Goal: Use online tool/utility: Utilize a website feature to perform a specific function

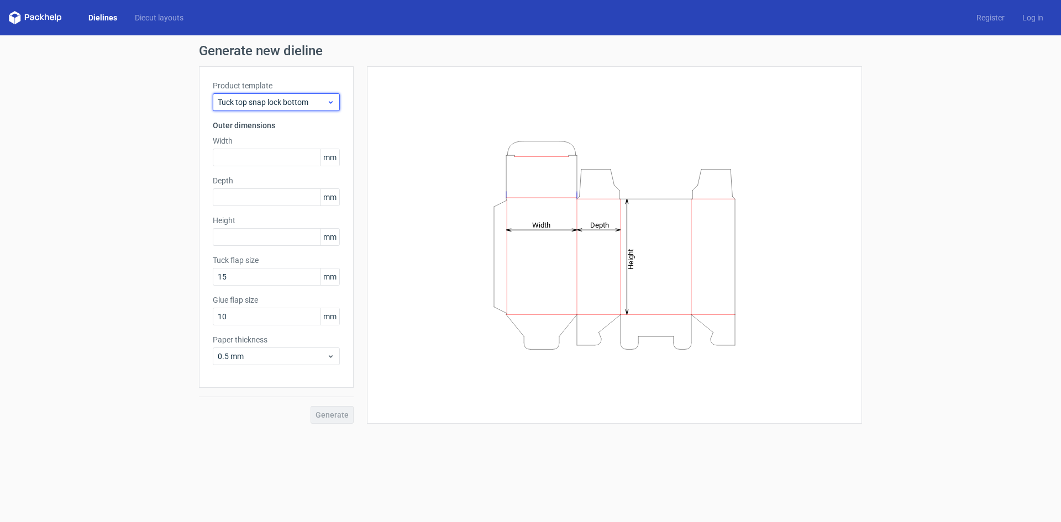
click at [306, 103] on span "Tuck top snap lock bottom" at bounding box center [272, 102] width 109 height 11
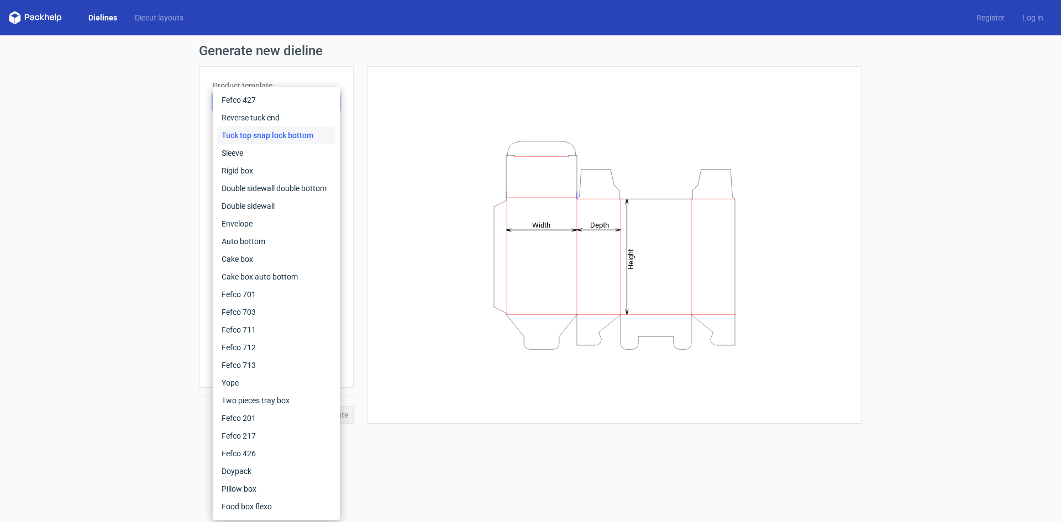
click at [389, 44] on h1 "Generate new dieline" at bounding box center [530, 50] width 663 height 13
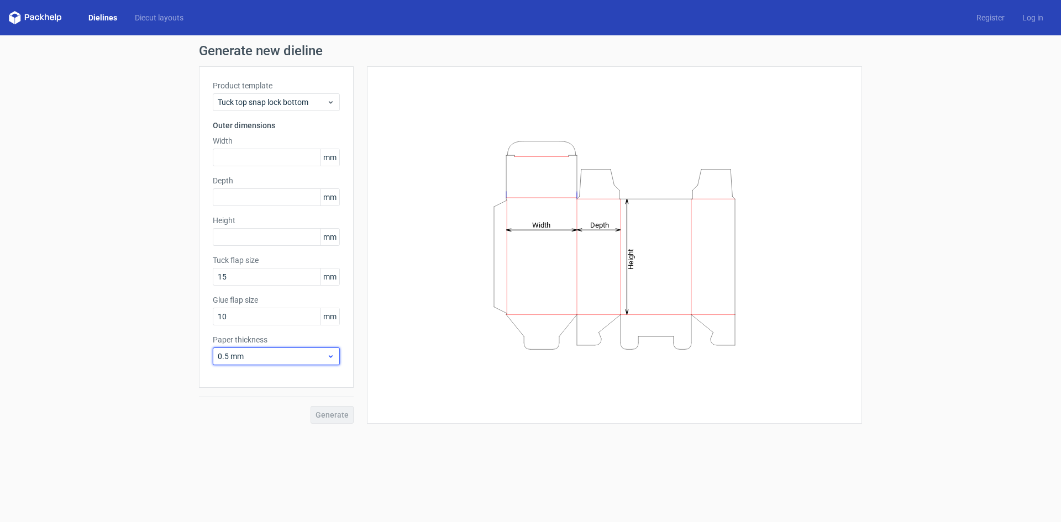
click at [334, 364] on div "0.5 mm" at bounding box center [276, 356] width 127 height 18
click at [262, 158] on input "text" at bounding box center [276, 158] width 127 height 18
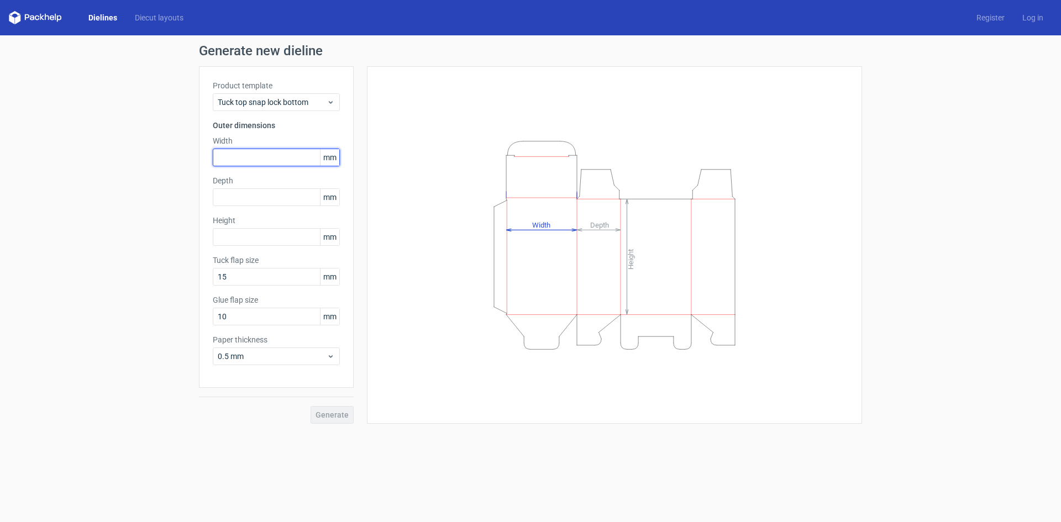
click at [251, 153] on input "text" at bounding box center [276, 158] width 127 height 18
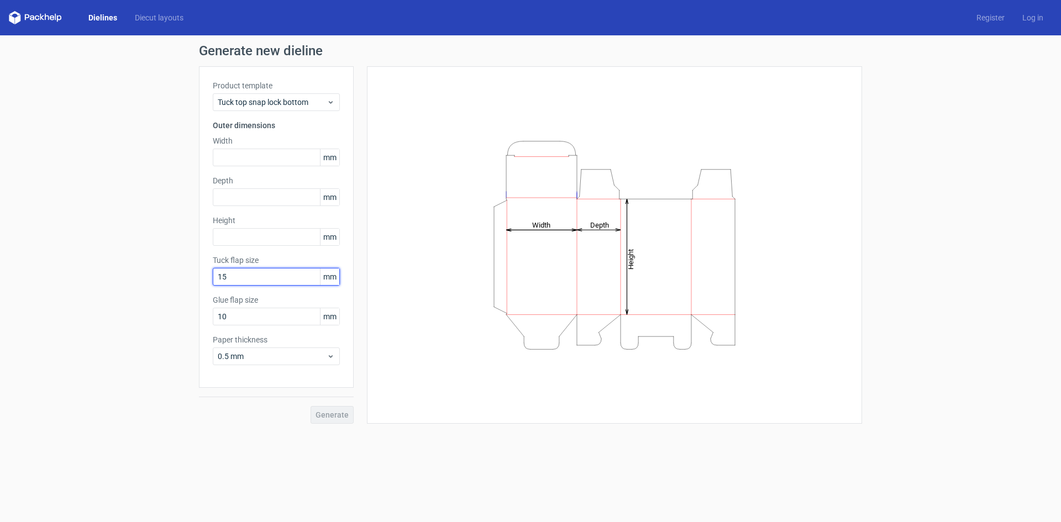
click at [257, 283] on input "15" at bounding box center [276, 277] width 127 height 18
click at [252, 344] on label "Paper thickness" at bounding box center [276, 339] width 127 height 11
click at [144, 20] on link "Diecut layouts" at bounding box center [159, 17] width 66 height 11
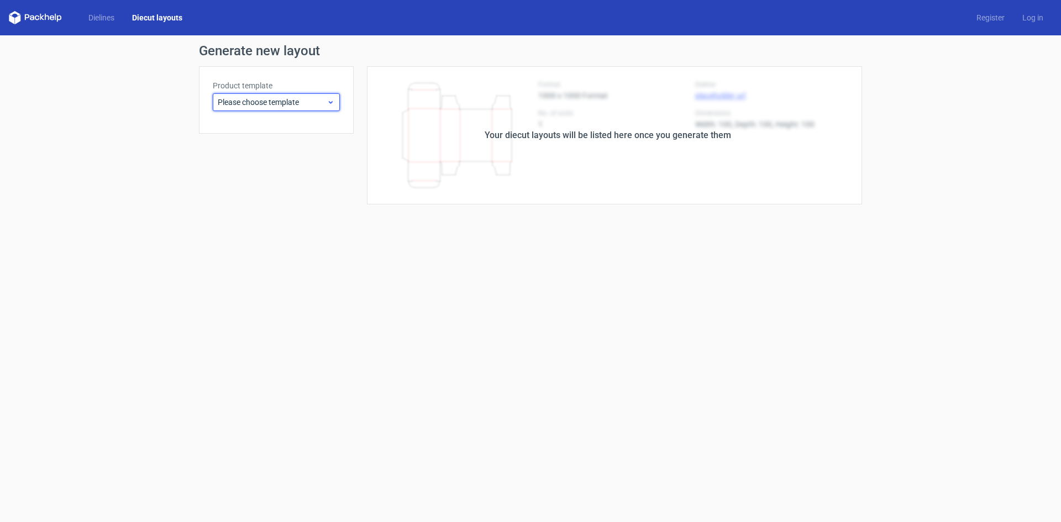
click at [297, 107] on span "Please choose template" at bounding box center [272, 102] width 109 height 11
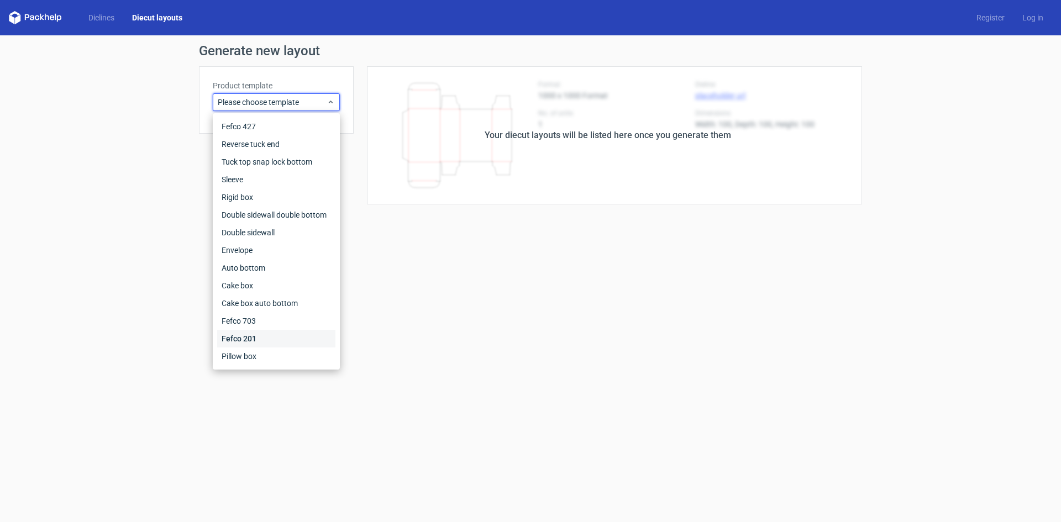
click at [266, 339] on div "Fefco 201" at bounding box center [276, 339] width 118 height 18
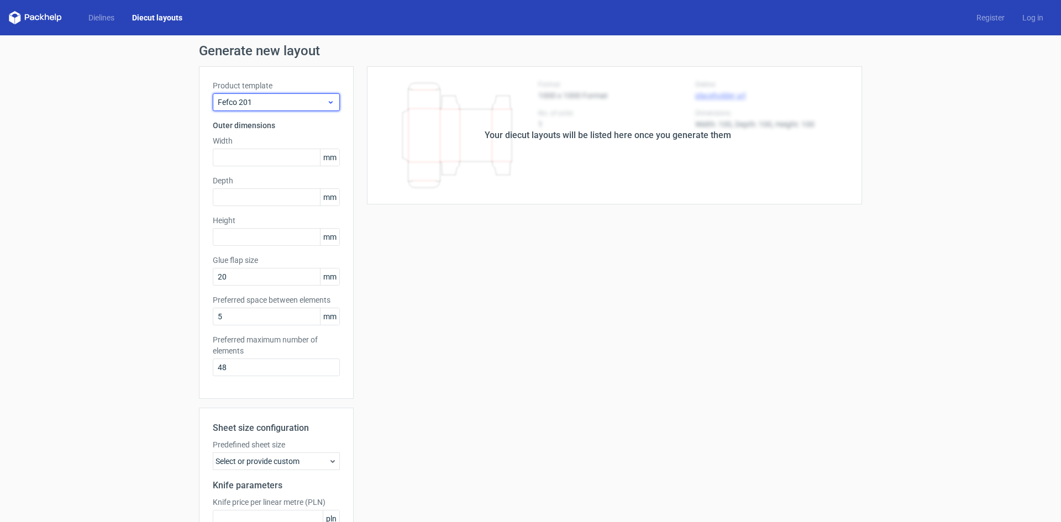
click at [299, 97] on span "Fefco 201" at bounding box center [272, 102] width 109 height 11
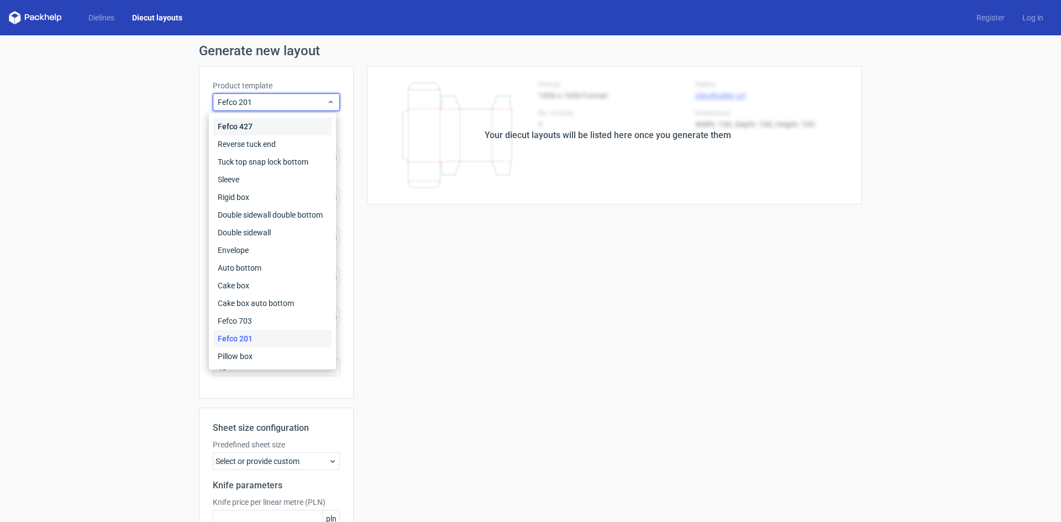
click at [260, 124] on div "Fefco 427" at bounding box center [272, 127] width 118 height 18
